Goal: Information Seeking & Learning: Learn about a topic

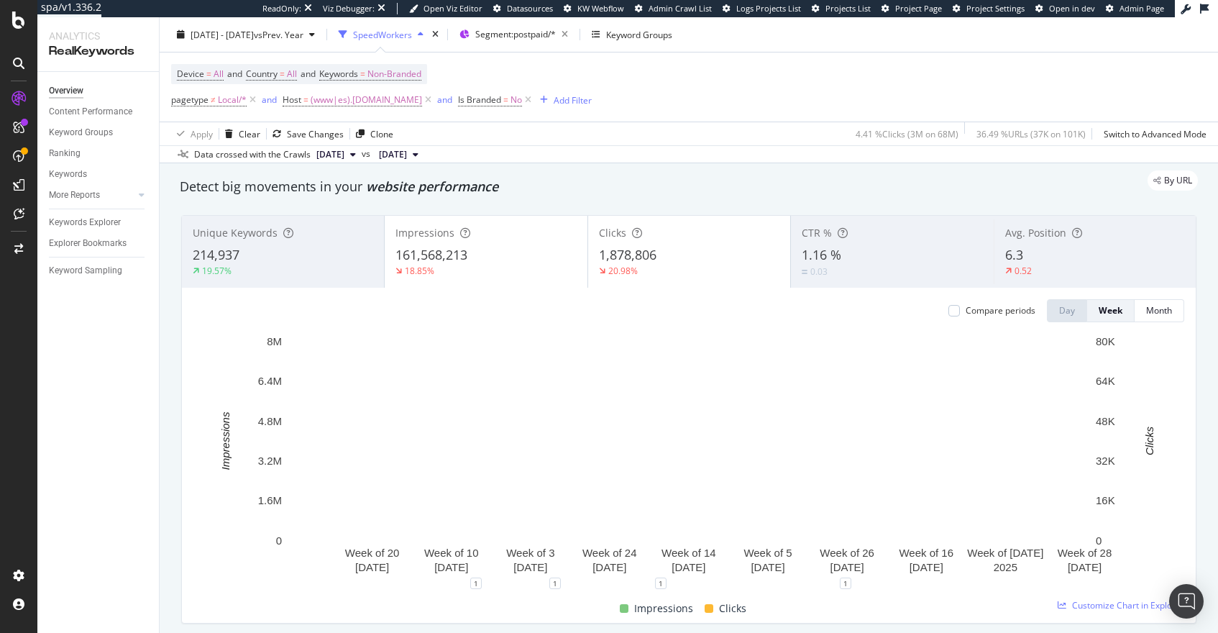
scroll to position [50, 0]
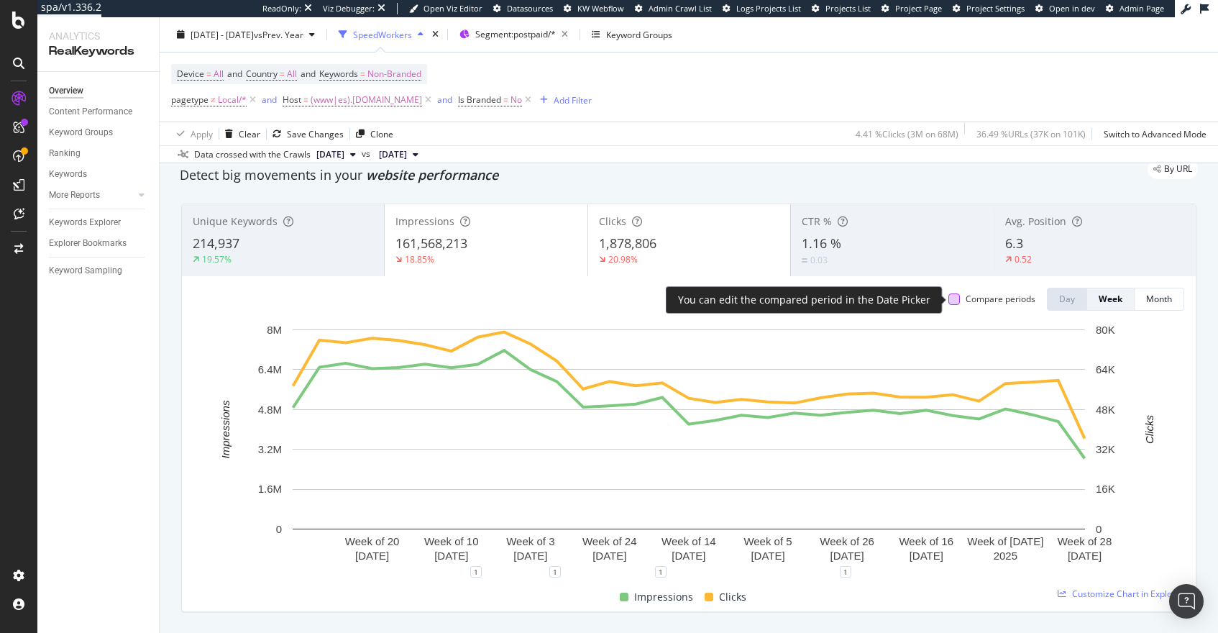
click at [955, 303] on div at bounding box center [954, 299] width 12 height 12
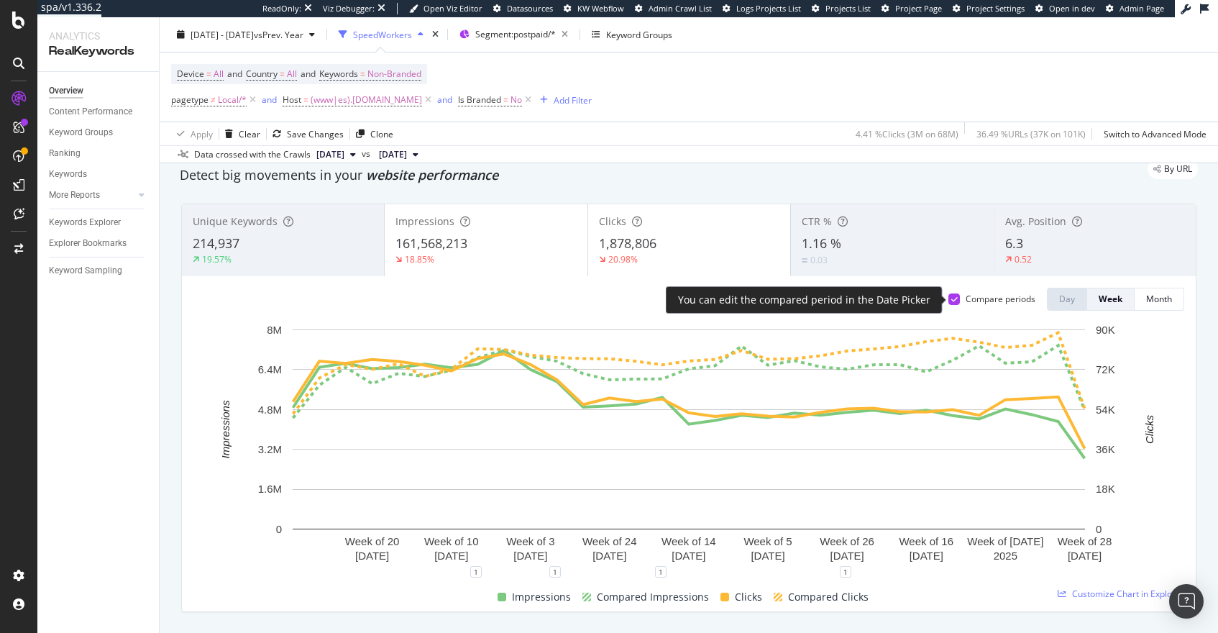
click at [955, 303] on div at bounding box center [954, 299] width 12 height 12
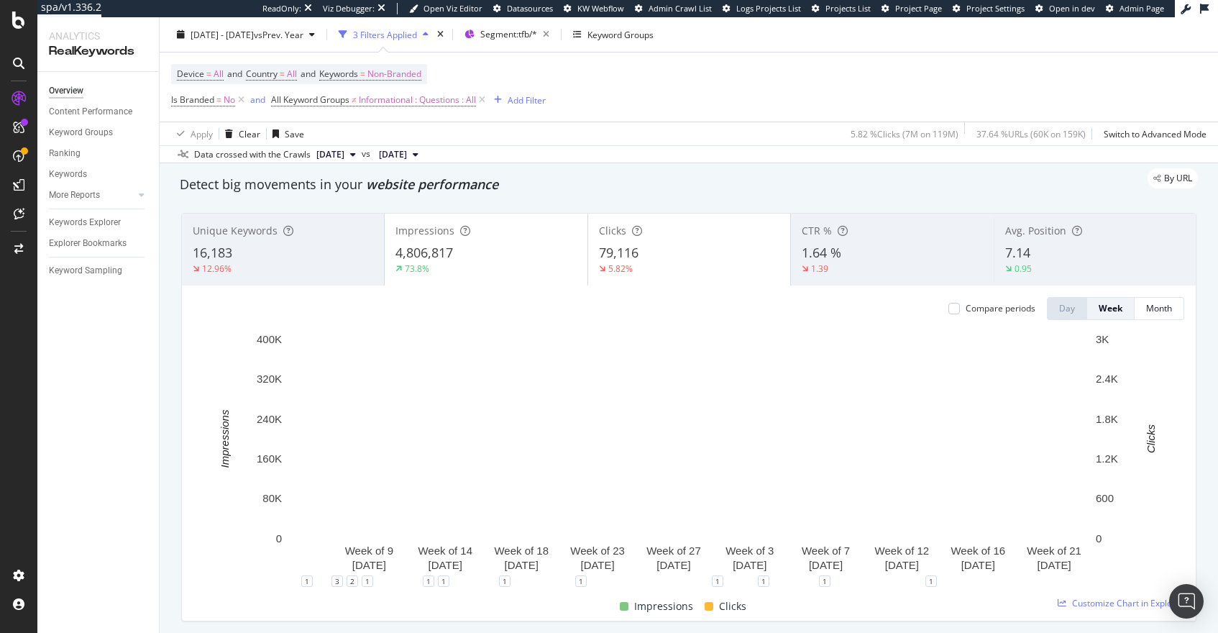
scroll to position [51, 0]
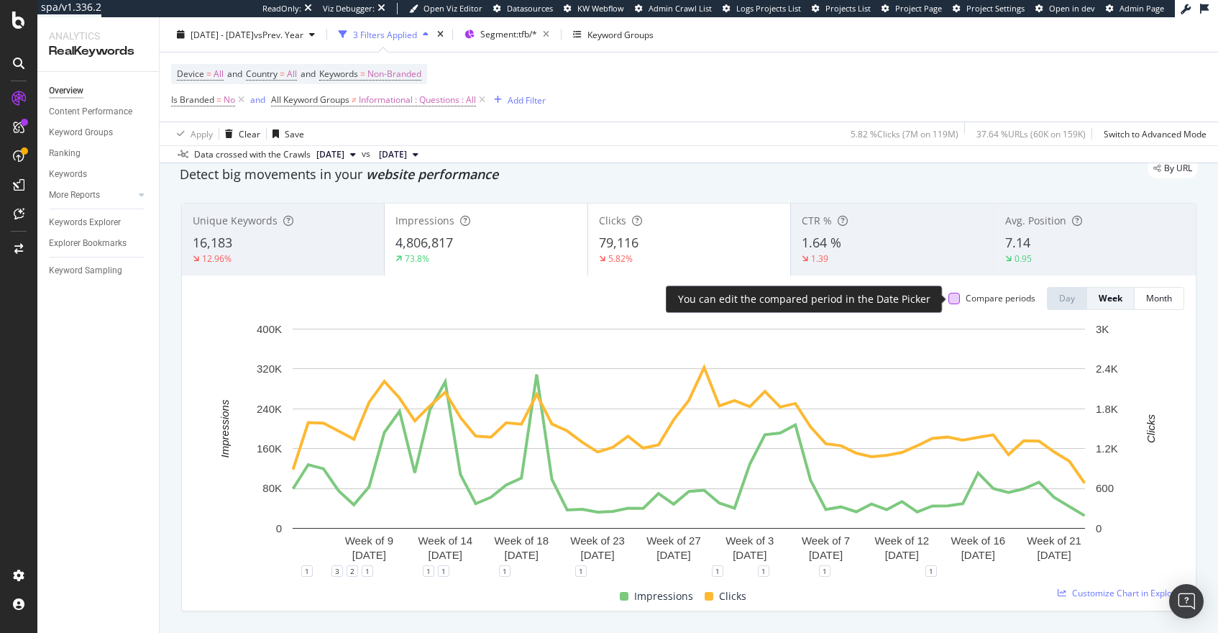
click at [954, 297] on div at bounding box center [954, 299] width 12 height 12
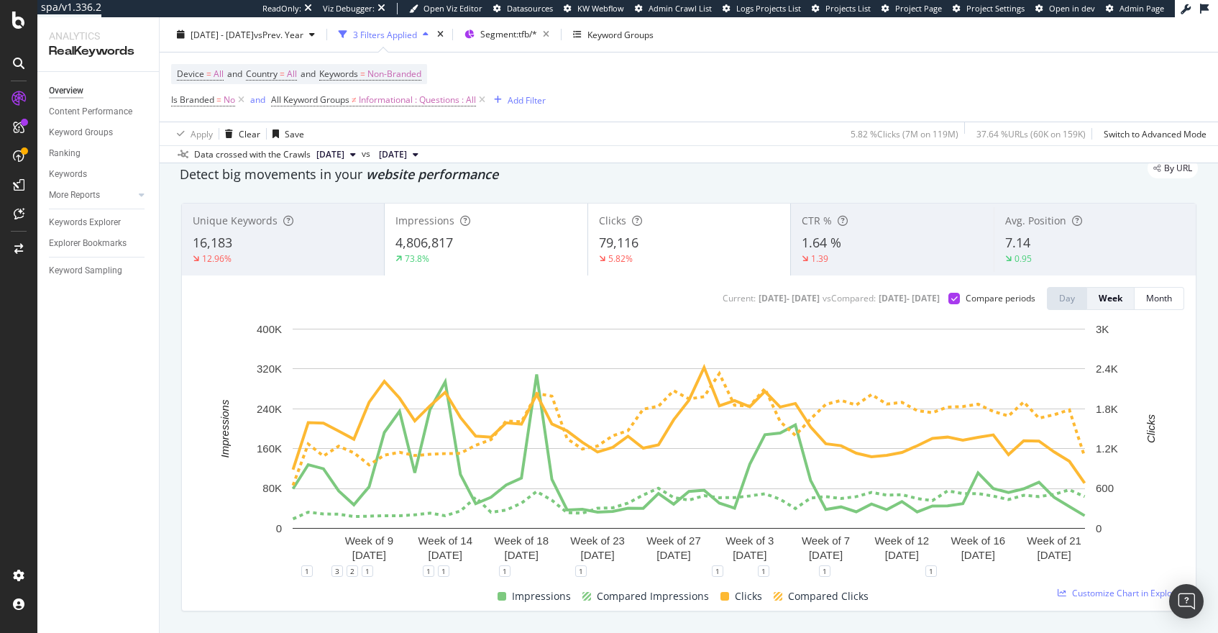
click at [464, 247] on div "4,806,817" at bounding box center [485, 243] width 180 height 19
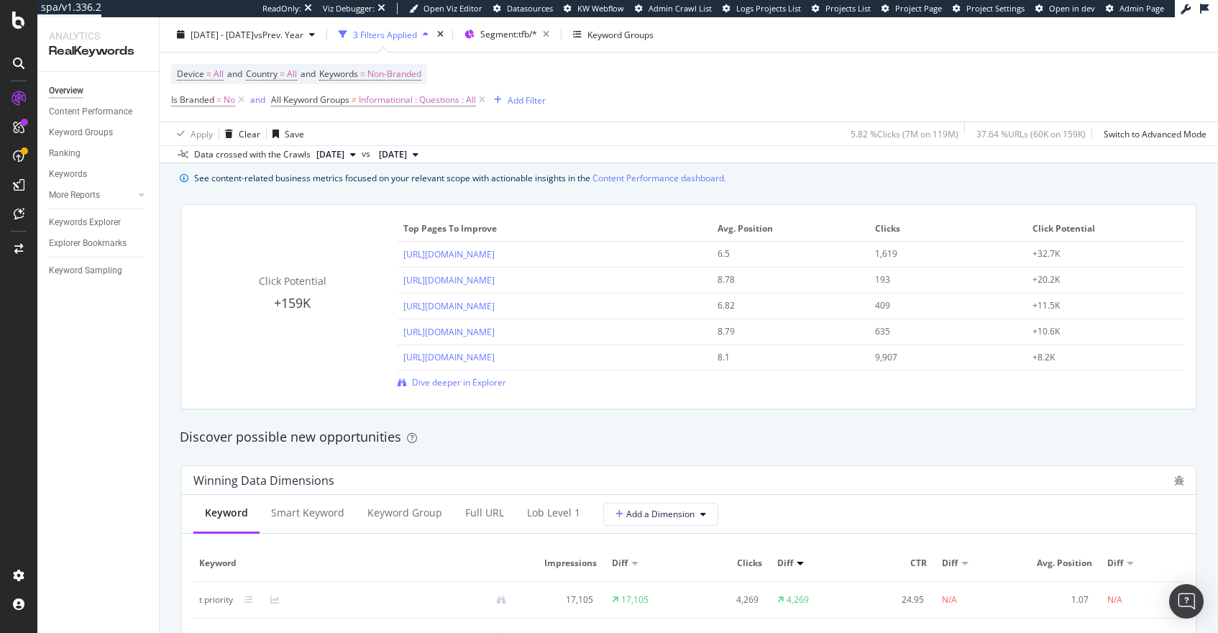
scroll to position [103, 0]
